Goal: Find specific page/section: Locate item on page

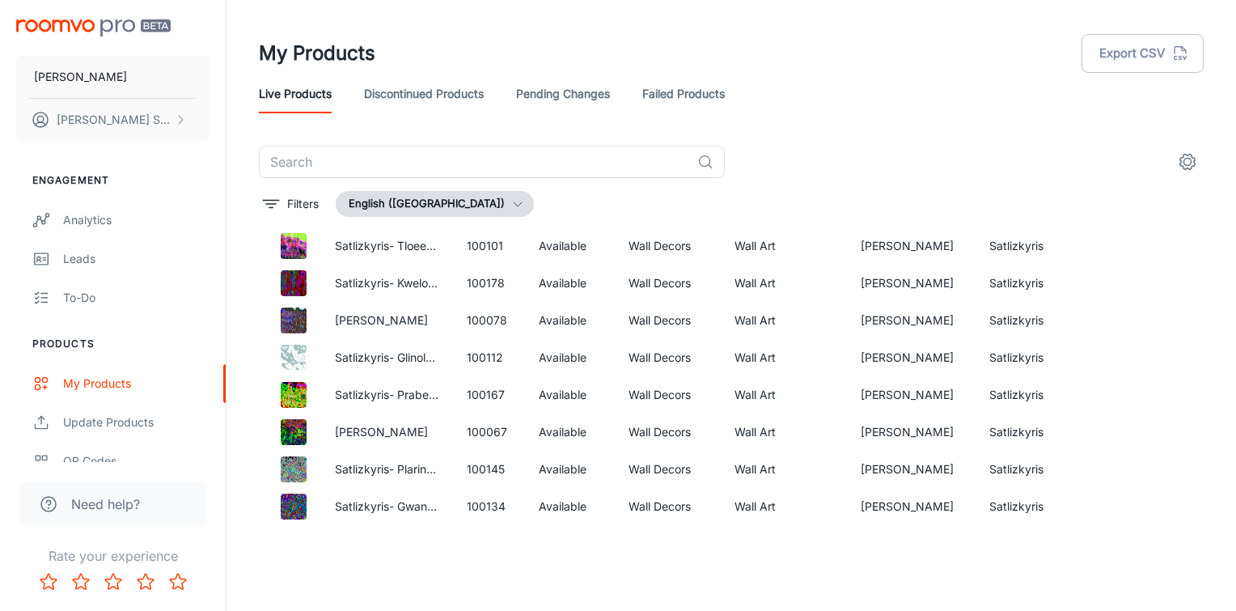
scroll to position [2392, 0]
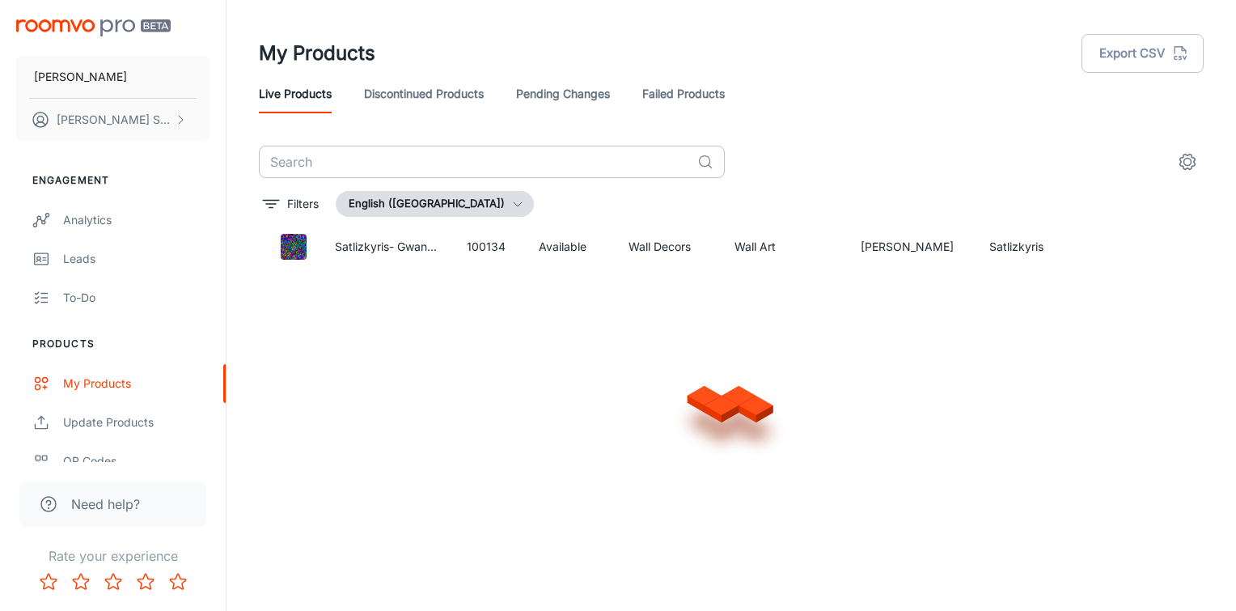
click at [482, 162] on input "text" at bounding box center [475, 162] width 432 height 32
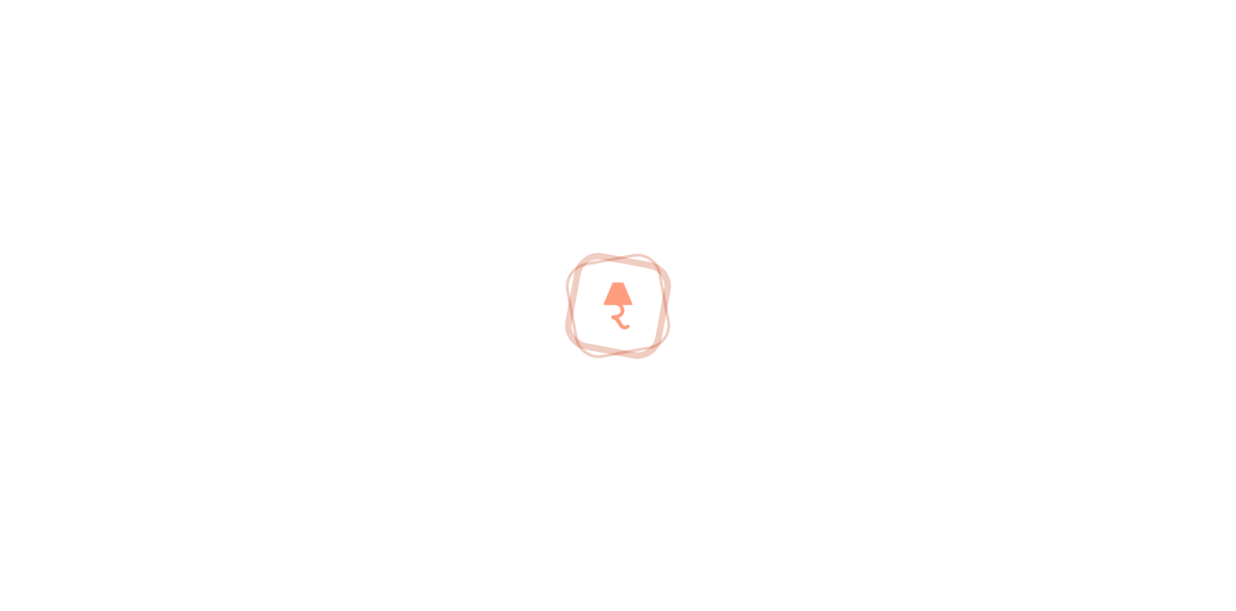
scroll to position [10, 0]
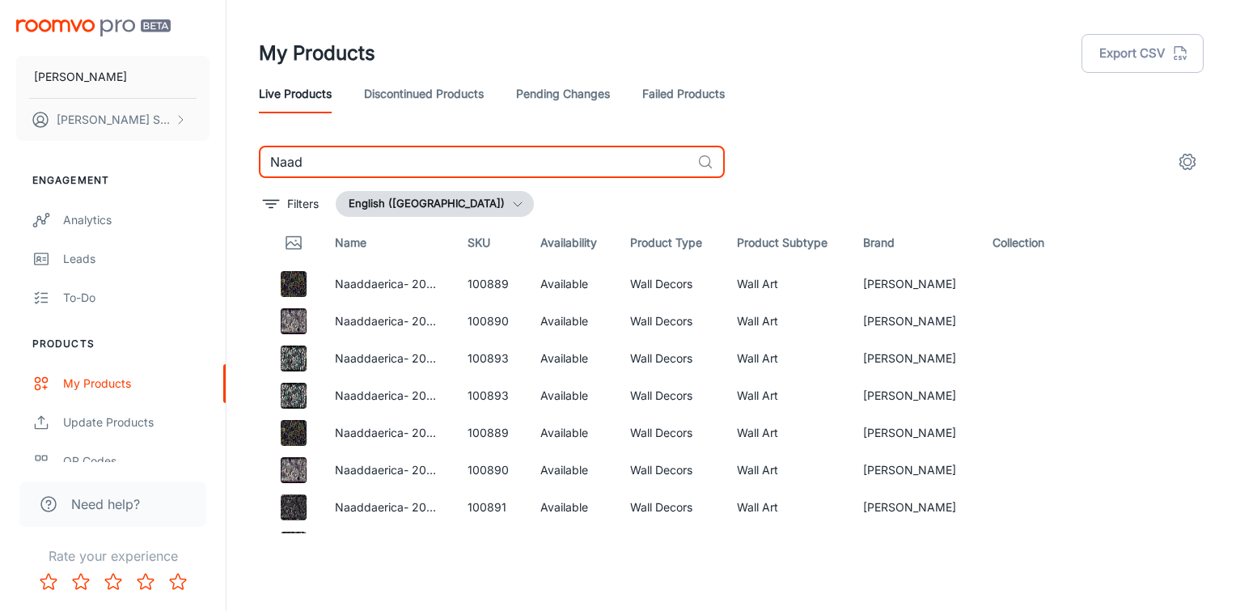
scroll to position [411, 0]
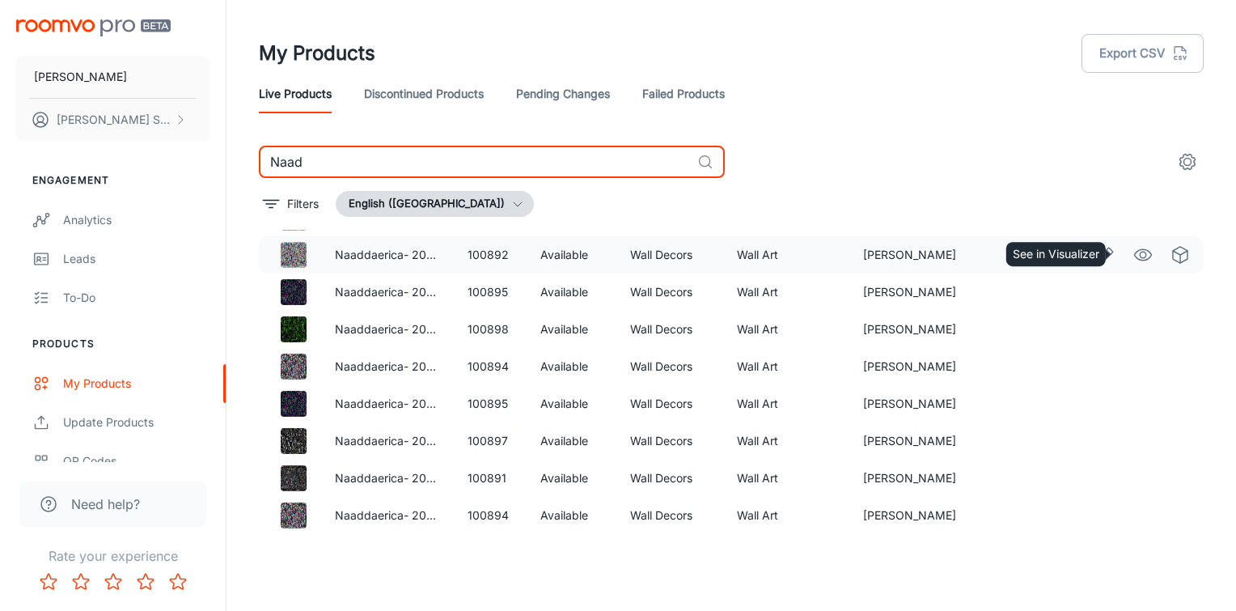
type input "Naad"
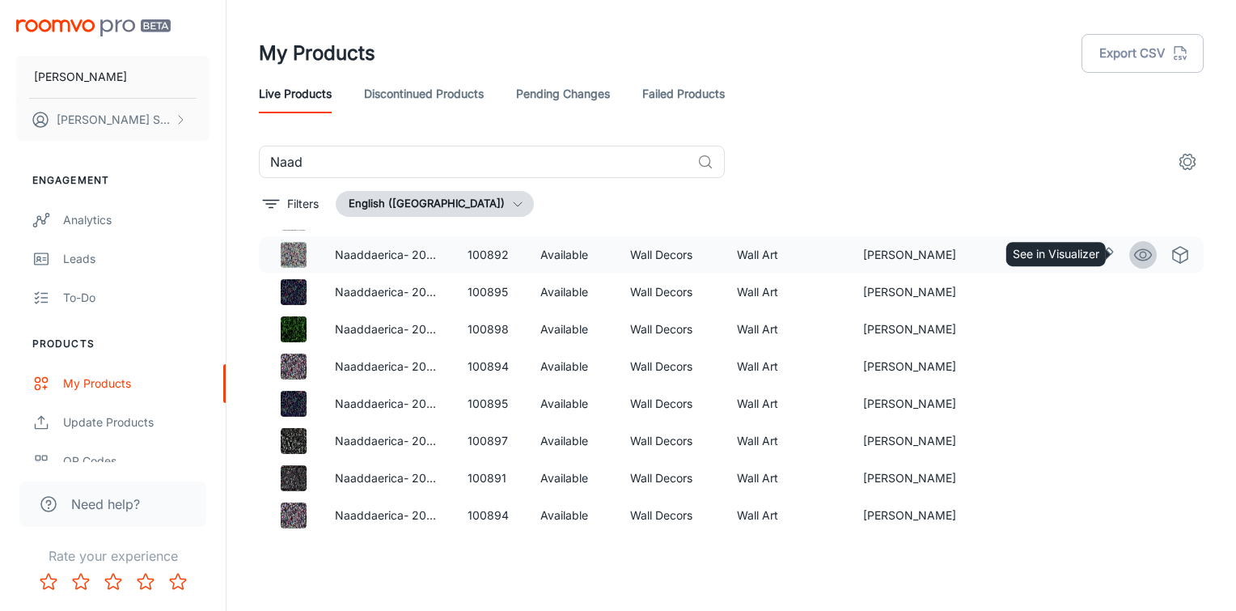
click at [1140, 255] on circle "See in Visualizer" at bounding box center [1143, 255] width 6 height 6
